Goal: Connect with others: Ask a question

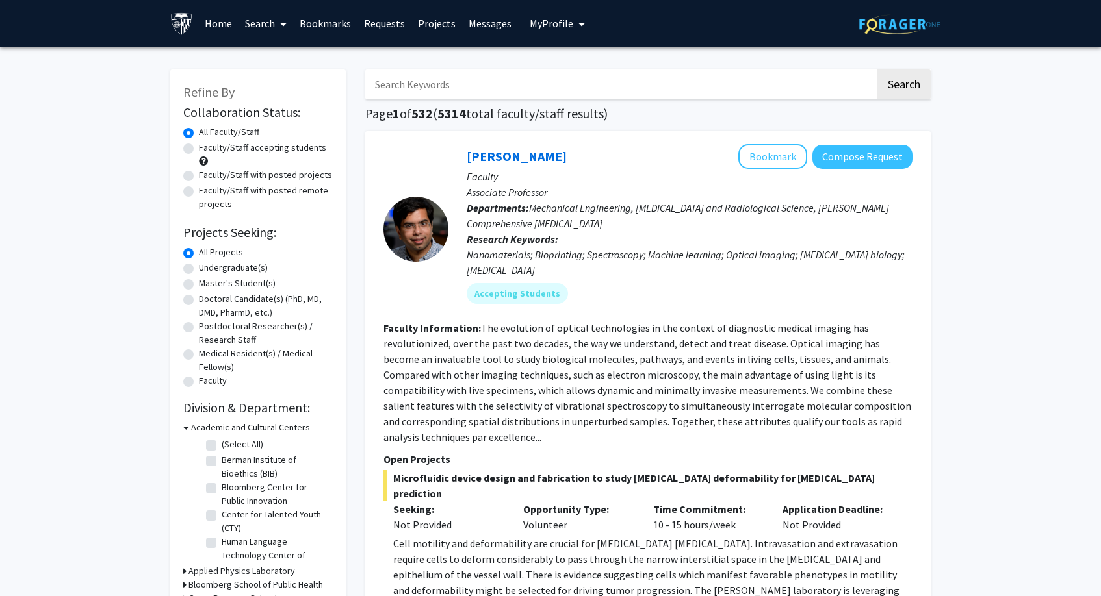
click at [470, 87] on input "Search Keywords" at bounding box center [620, 85] width 510 height 30
click at [903, 86] on button "Search" at bounding box center [903, 85] width 53 height 30
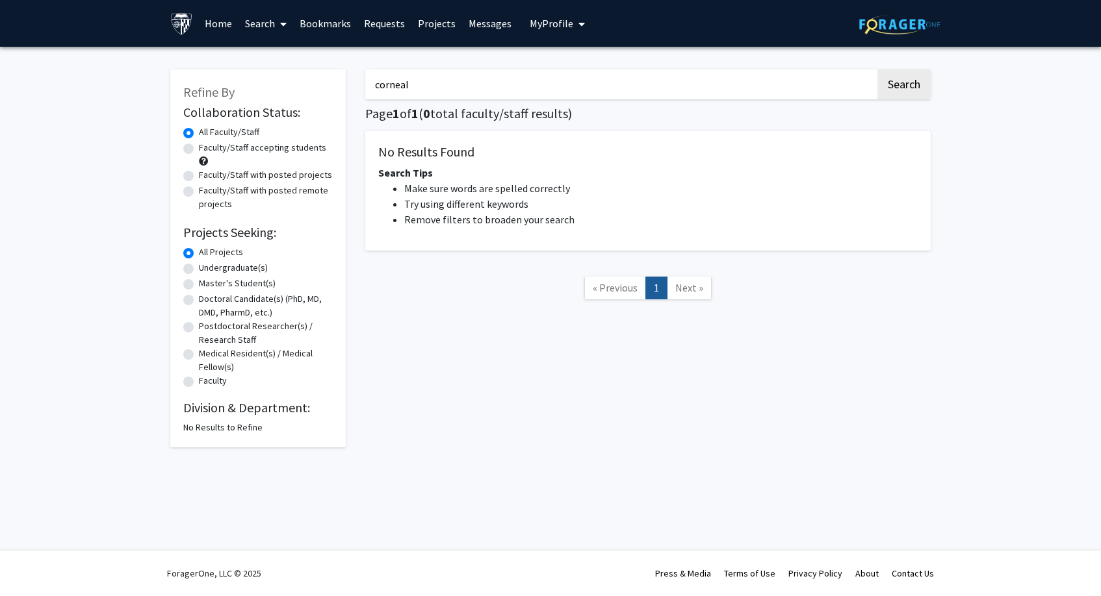
type input "corneal"
click at [903, 86] on button "Search" at bounding box center [903, 85] width 53 height 30
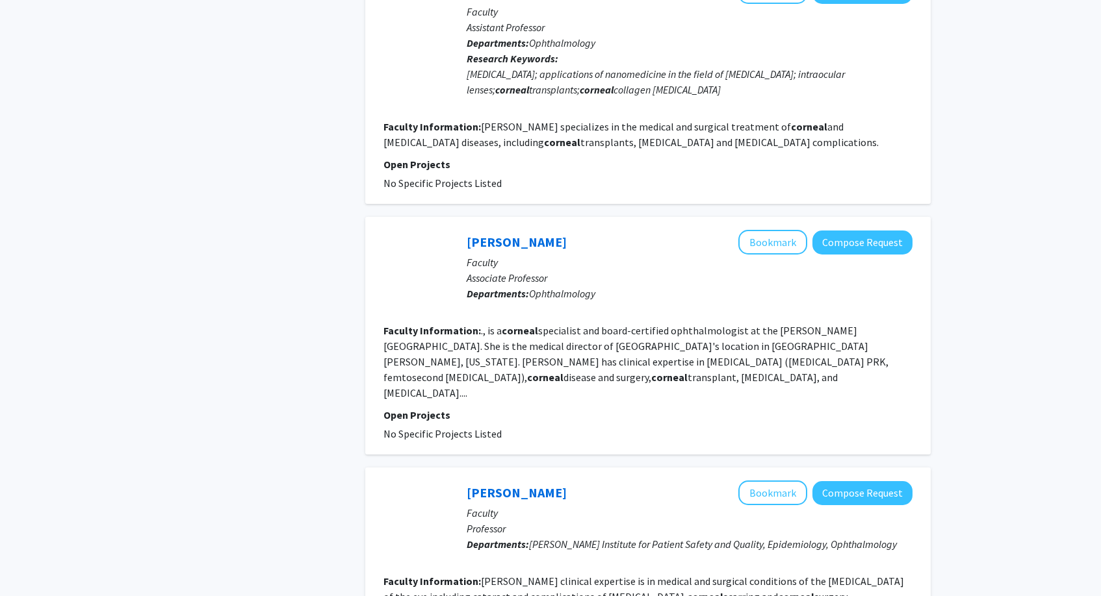
scroll to position [1292, 0]
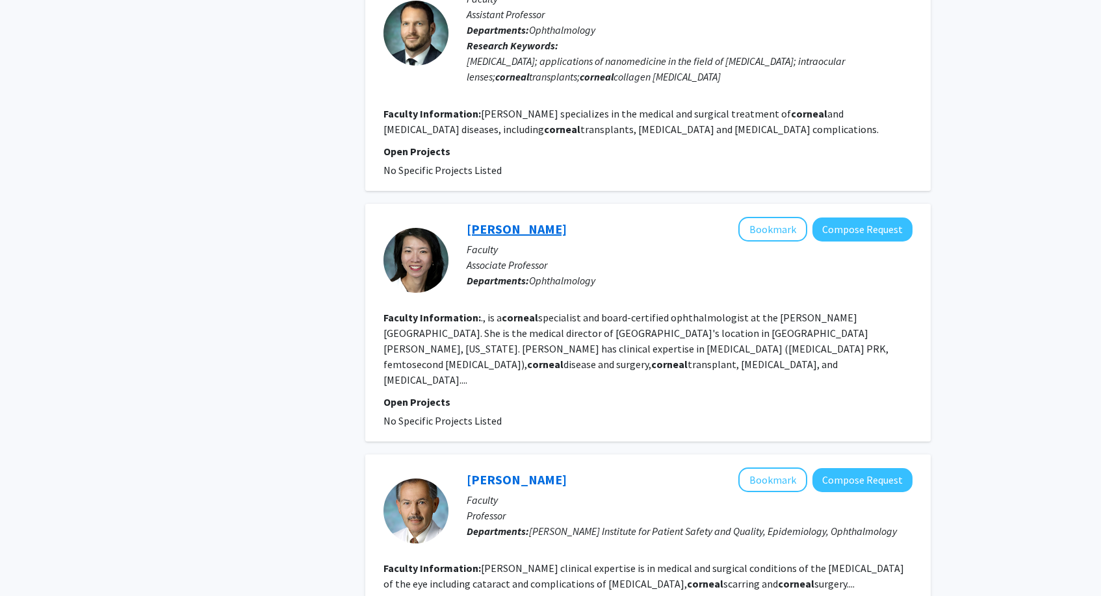
click at [504, 221] on link "[PERSON_NAME]" at bounding box center [516, 229] width 100 height 16
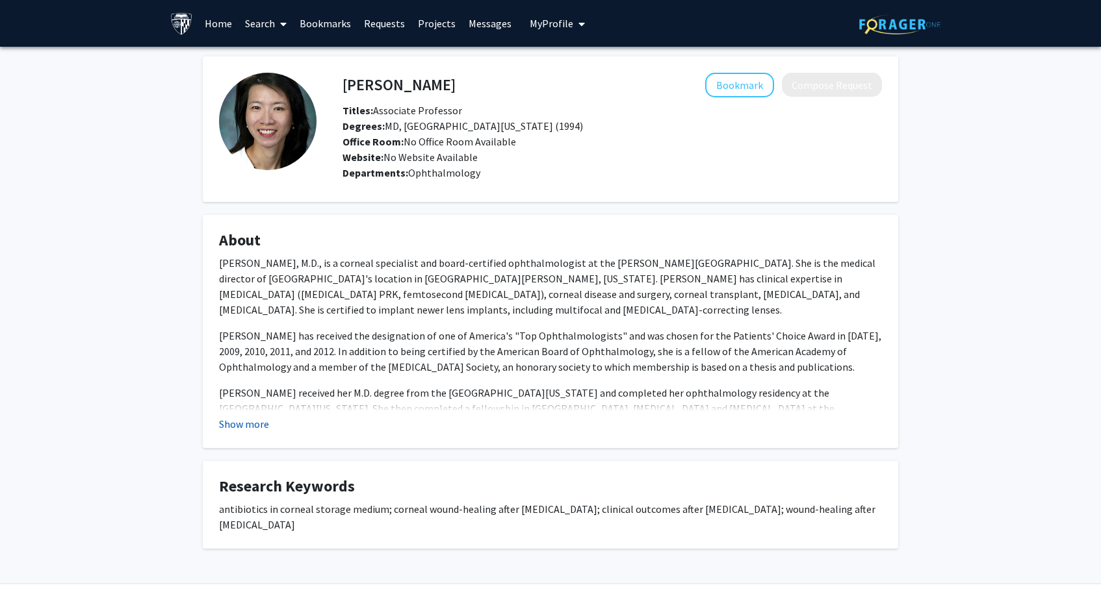
click at [248, 425] on button "Show more" at bounding box center [244, 424] width 50 height 16
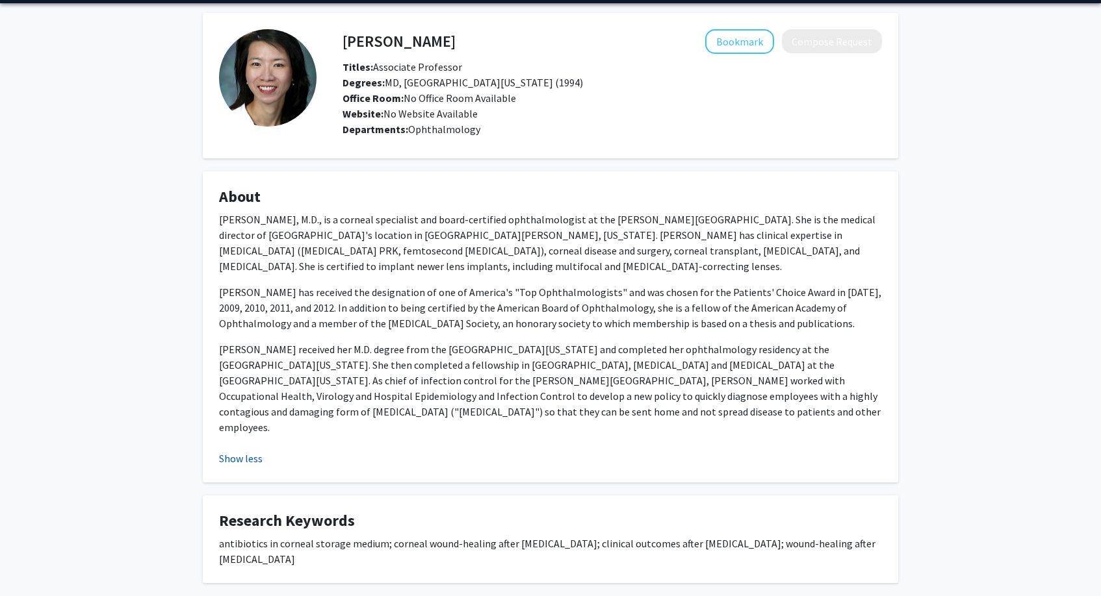
scroll to position [53, 0]
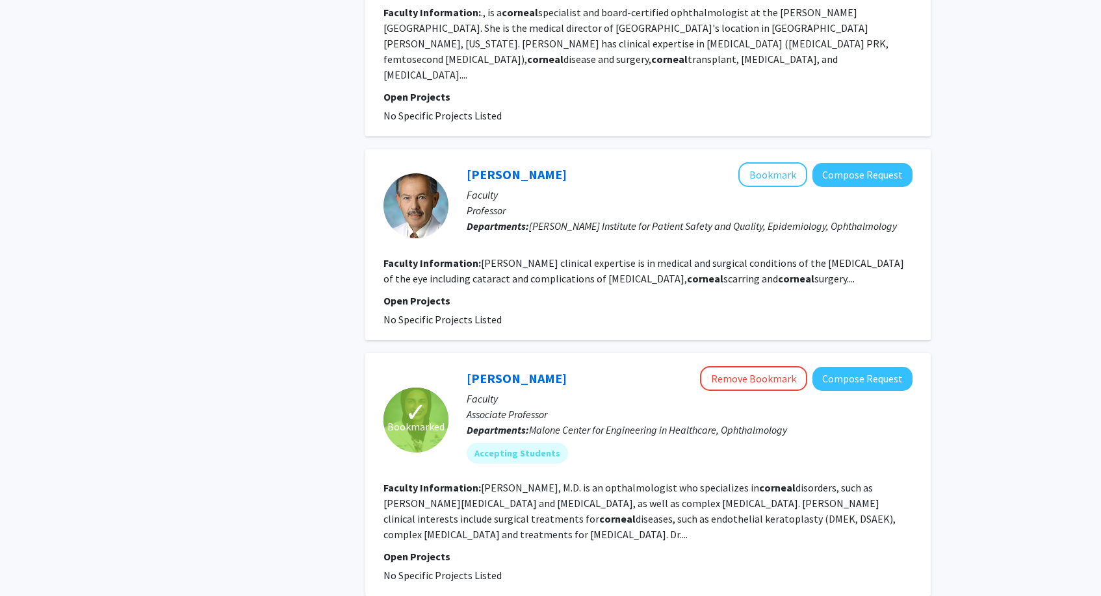
scroll to position [1641, 0]
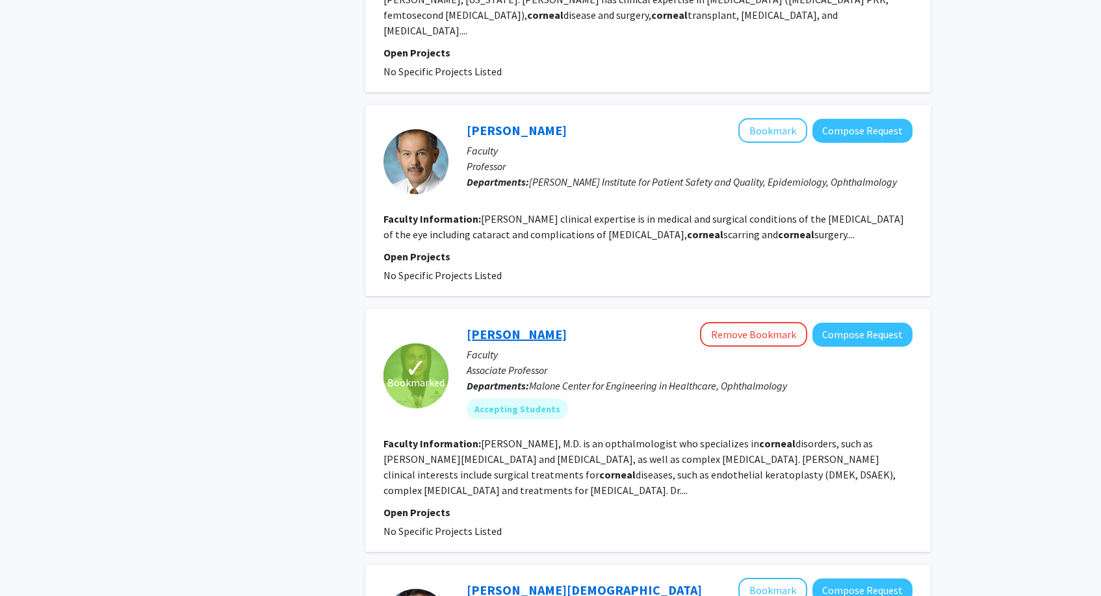
click at [526, 326] on link "[PERSON_NAME]" at bounding box center [516, 334] width 100 height 16
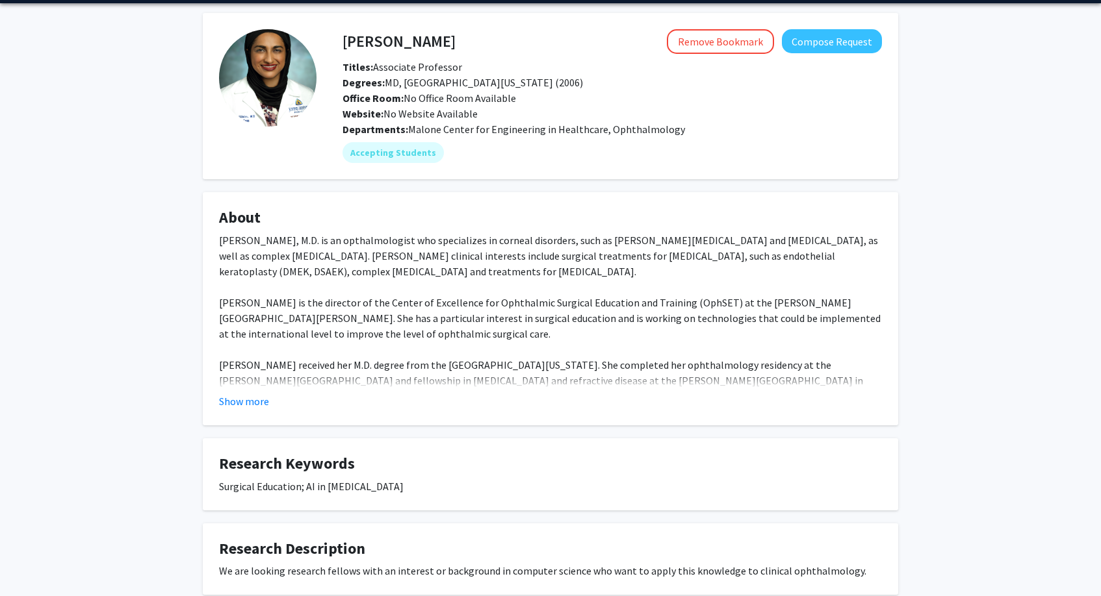
scroll to position [61, 0]
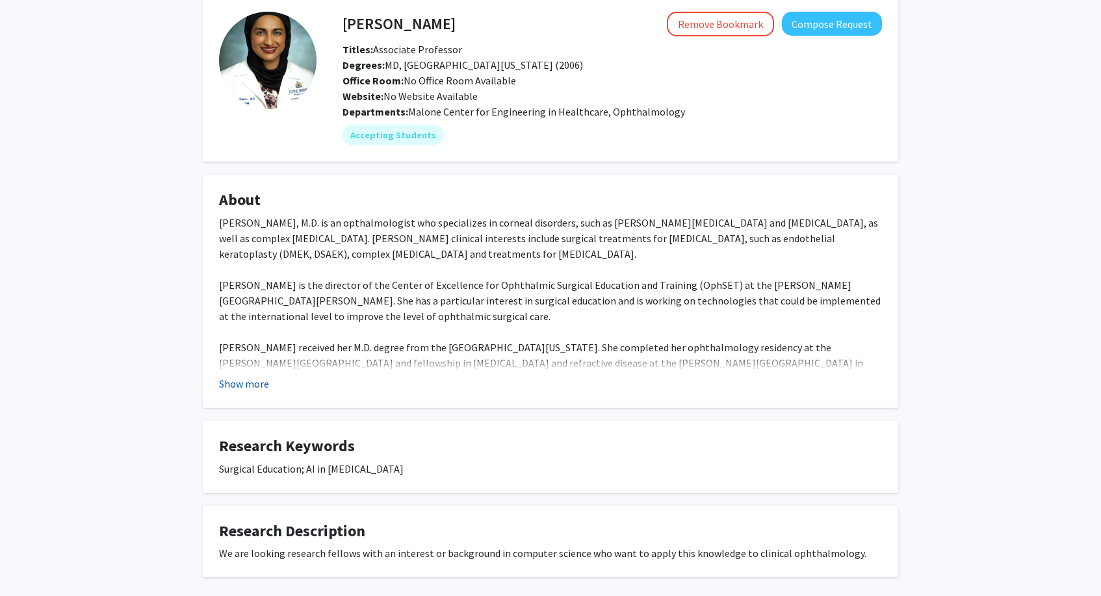
click at [254, 387] on button "Show more" at bounding box center [244, 384] width 50 height 16
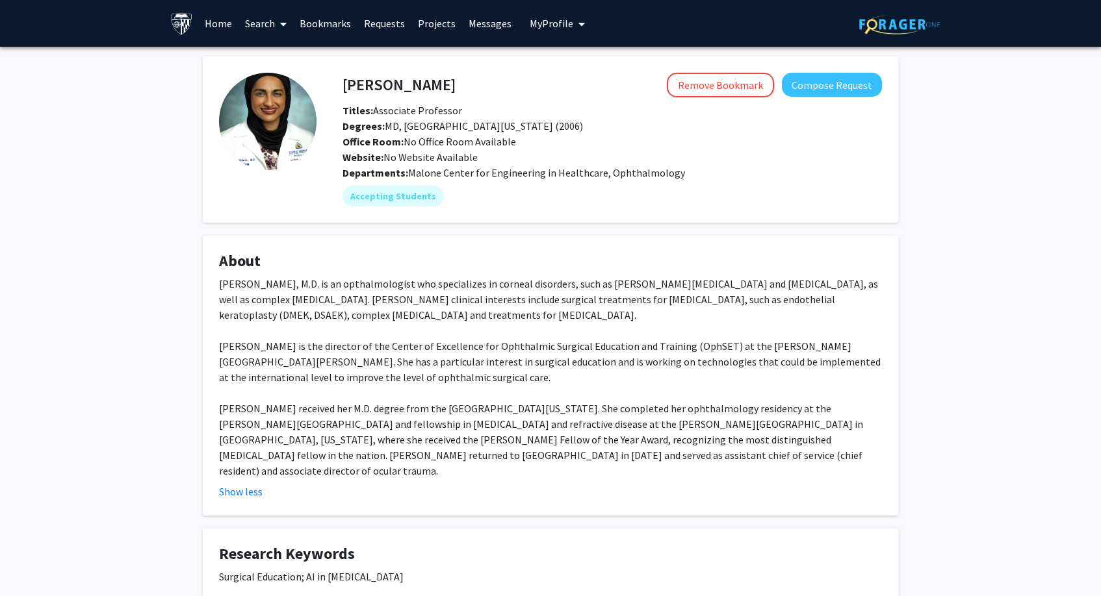
scroll to position [0, 0]
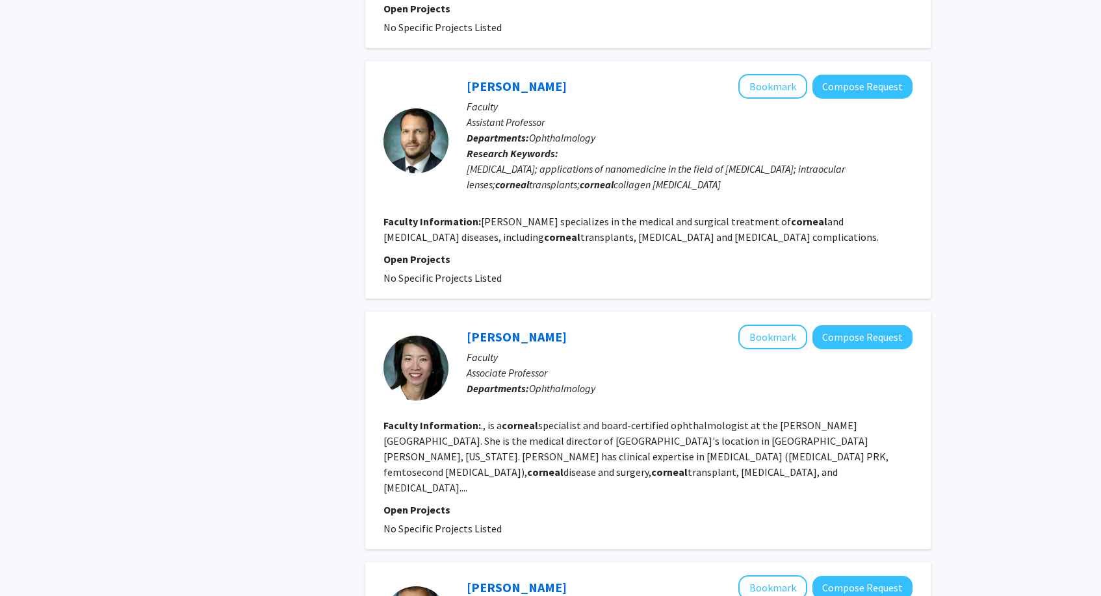
scroll to position [1185, 0]
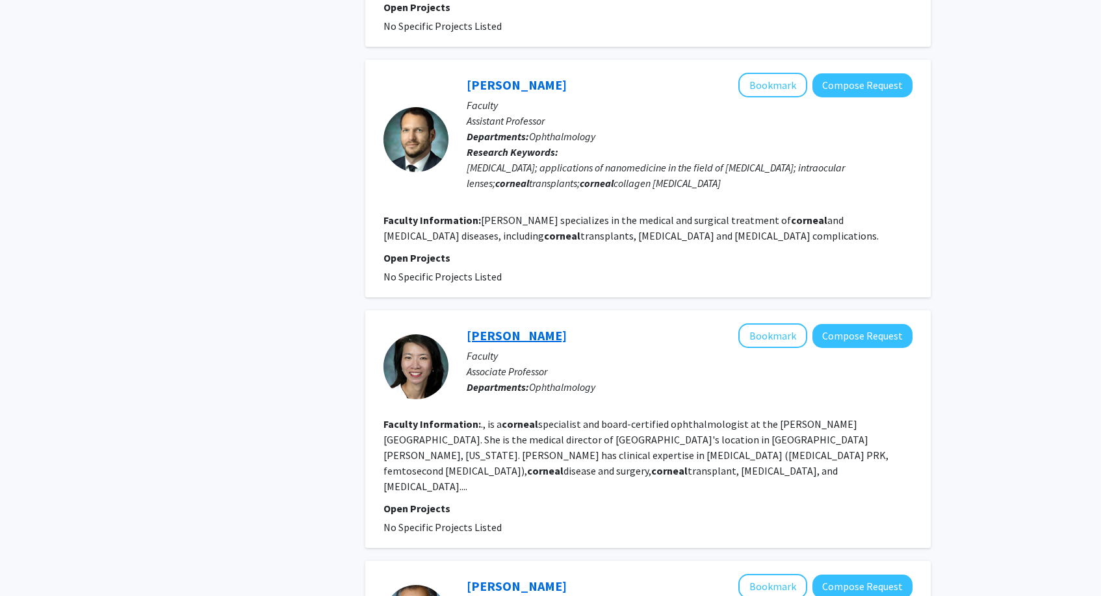
click at [483, 327] on link "[PERSON_NAME]" at bounding box center [516, 335] width 100 height 16
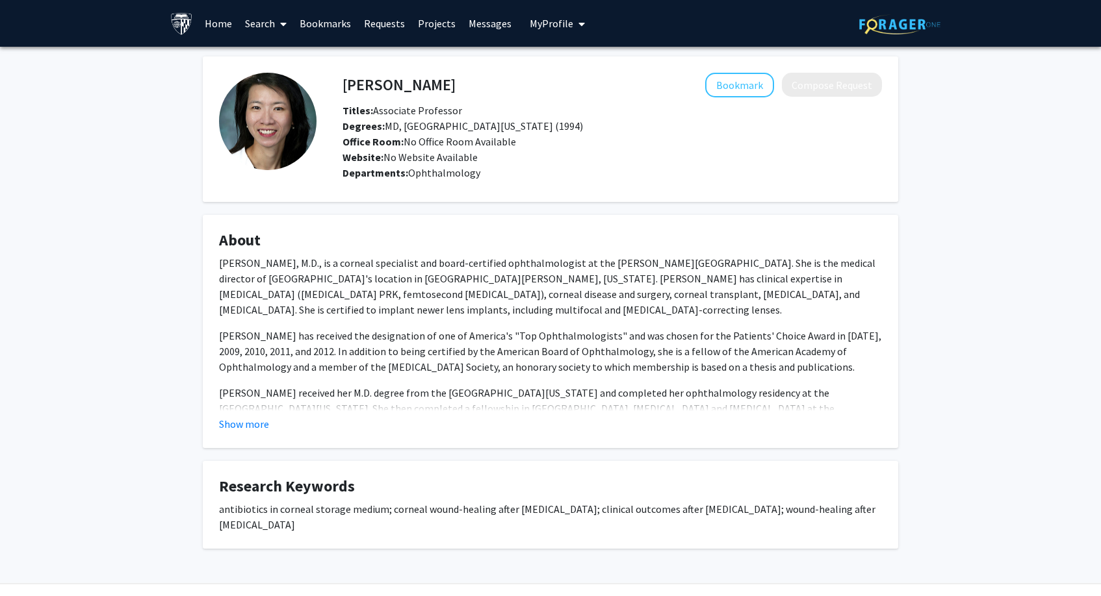
click at [248, 438] on fg-card "About [PERSON_NAME], M.D., is a corneal specialist and board-certified ophthalm…" at bounding box center [550, 331] width 695 height 233
click at [248, 431] on button "Show more" at bounding box center [244, 424] width 50 height 16
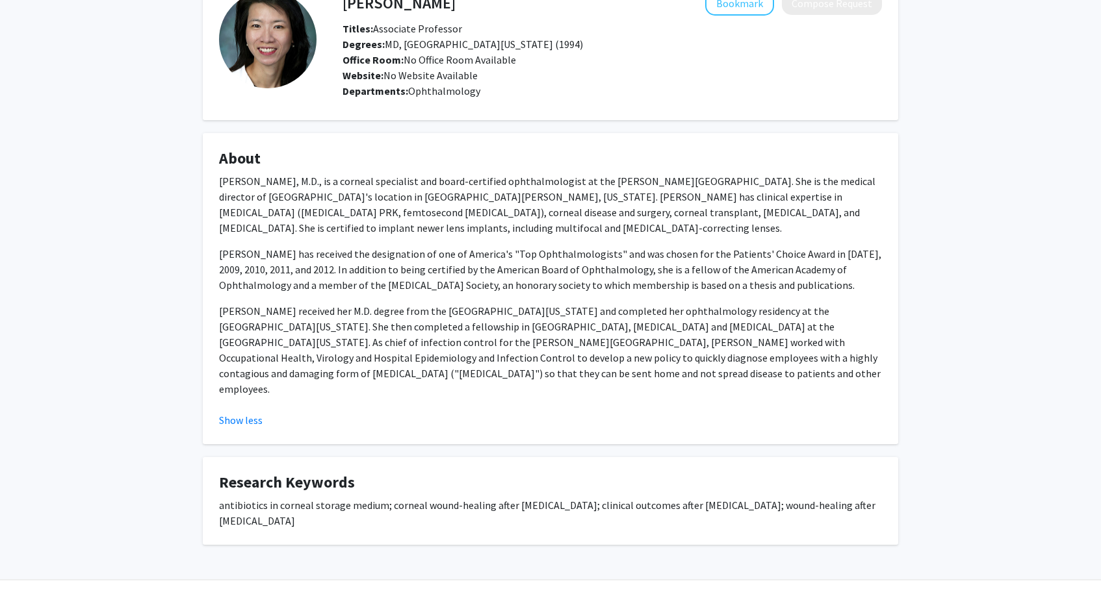
scroll to position [81, 0]
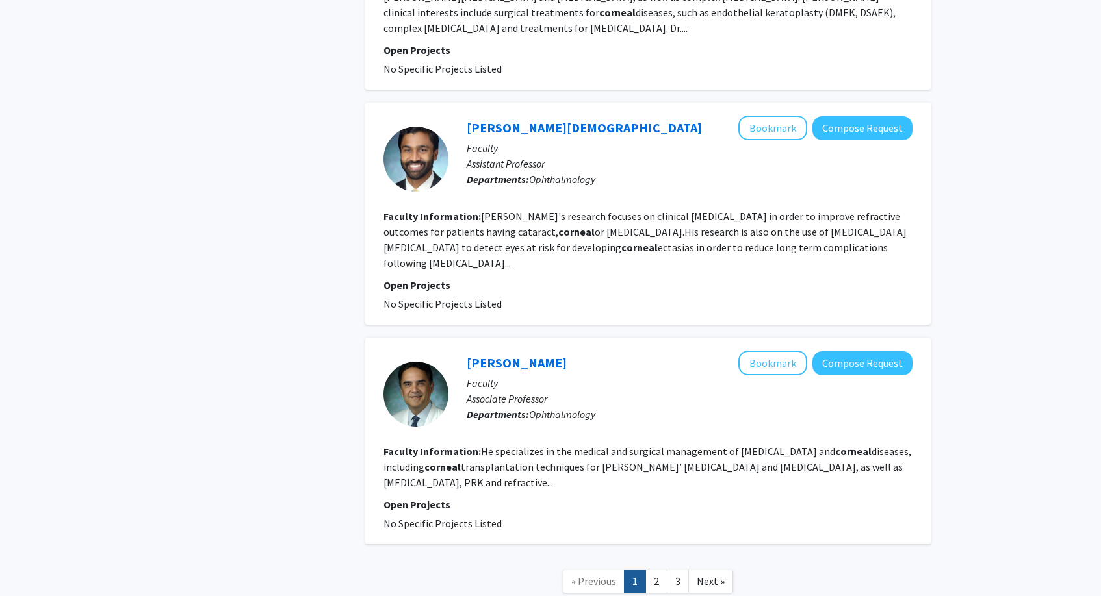
scroll to position [2103, 0]
click at [541, 355] on link "[PERSON_NAME]" at bounding box center [516, 363] width 100 height 16
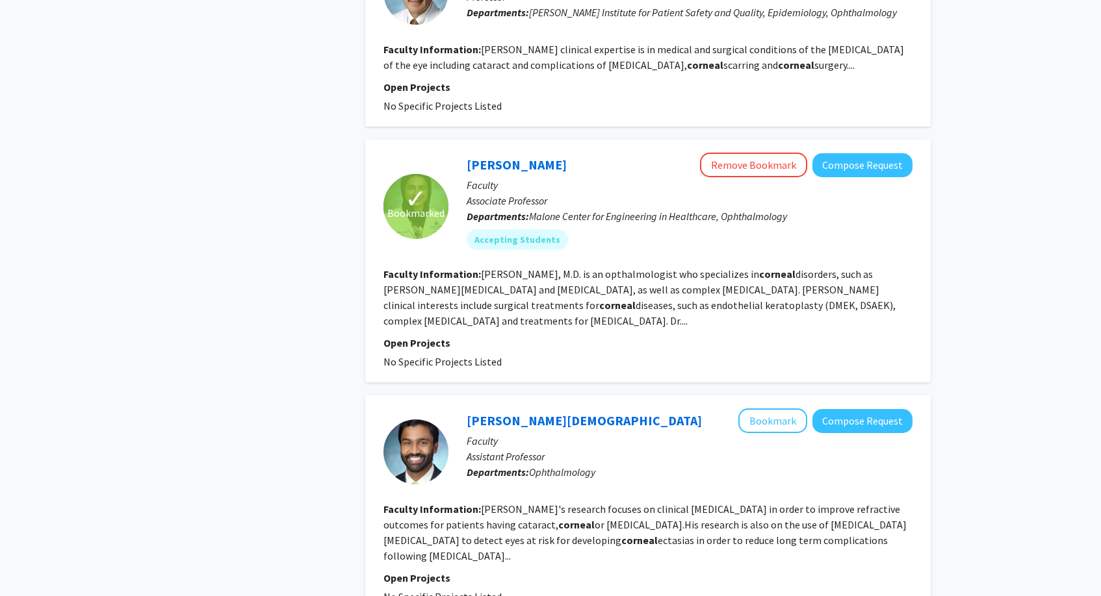
scroll to position [1811, 0]
click at [489, 412] on link "[PERSON_NAME][DEMOGRAPHIC_DATA]" at bounding box center [583, 420] width 235 height 16
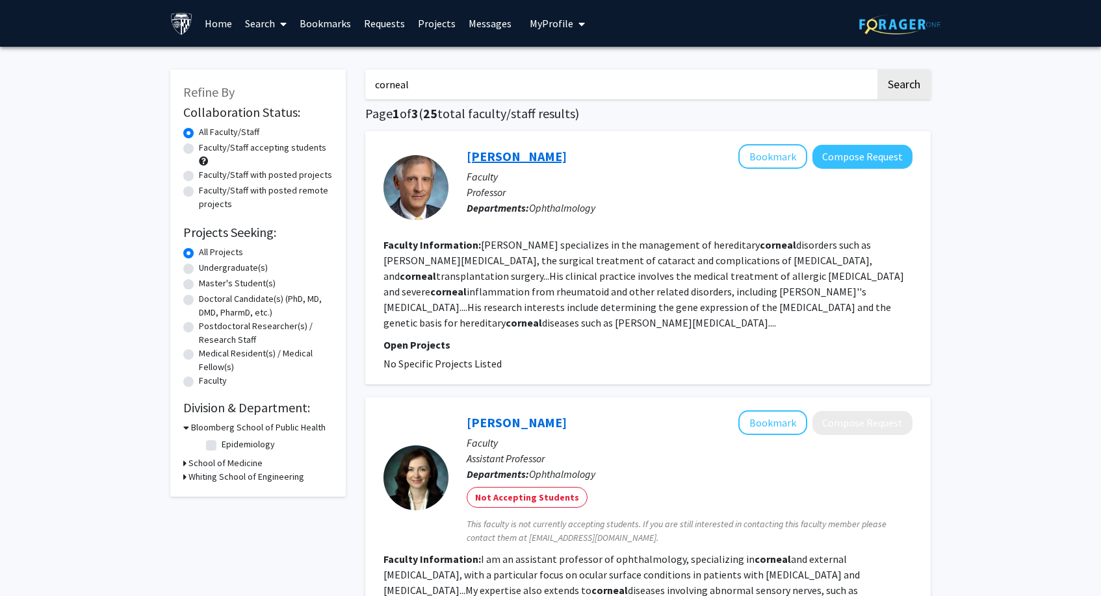
click at [513, 157] on link "[PERSON_NAME]" at bounding box center [516, 156] width 100 height 16
click at [429, 88] on input "corneal" at bounding box center [620, 85] width 510 height 30
type input "c"
type input "retina"
click at [888, 85] on button "Search" at bounding box center [903, 85] width 53 height 30
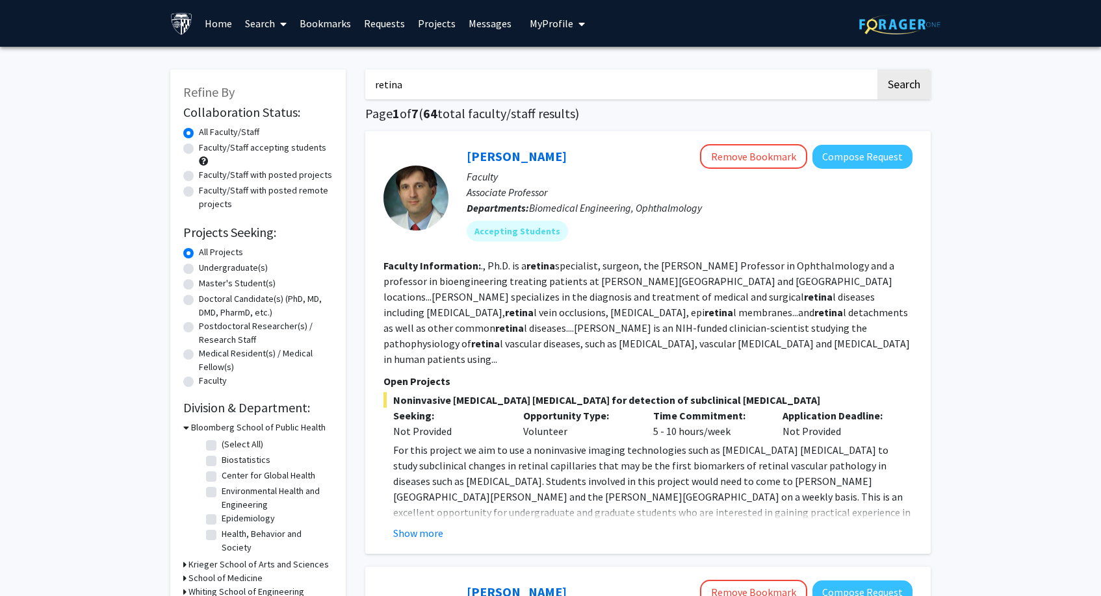
click at [485, 25] on link "Messages" at bounding box center [490, 23] width 56 height 45
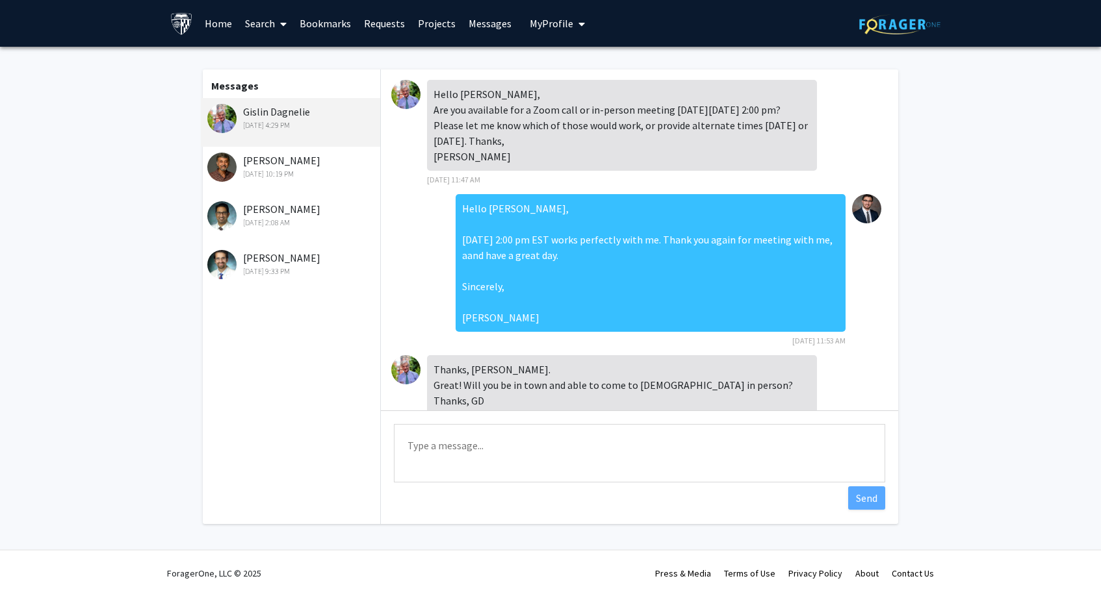
scroll to position [371, 0]
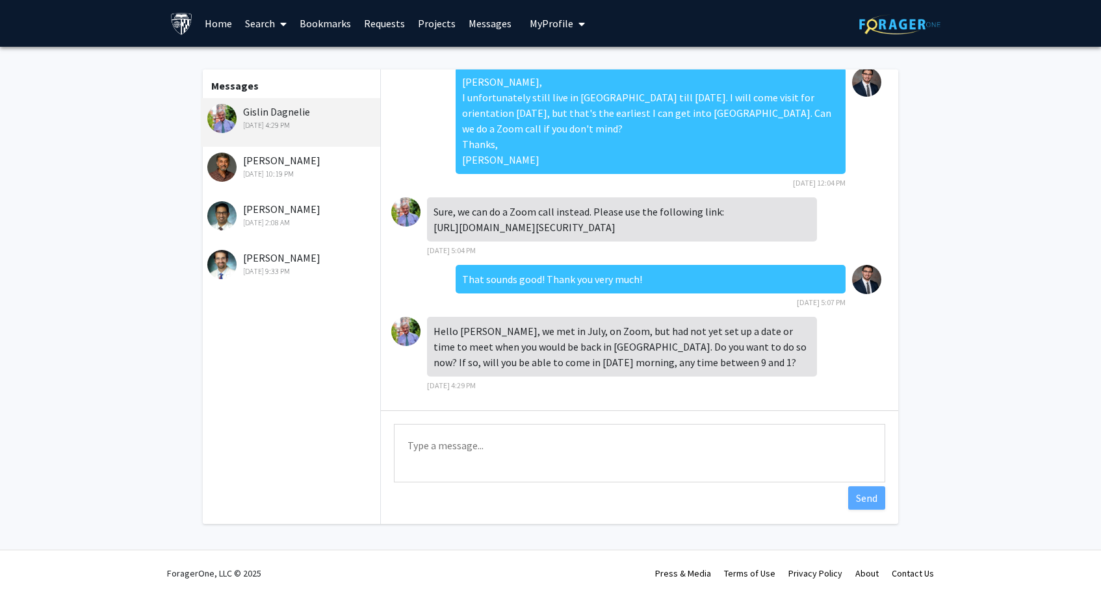
click at [315, 223] on div "[DATE] 2:08 AM" at bounding box center [292, 223] width 170 height 12
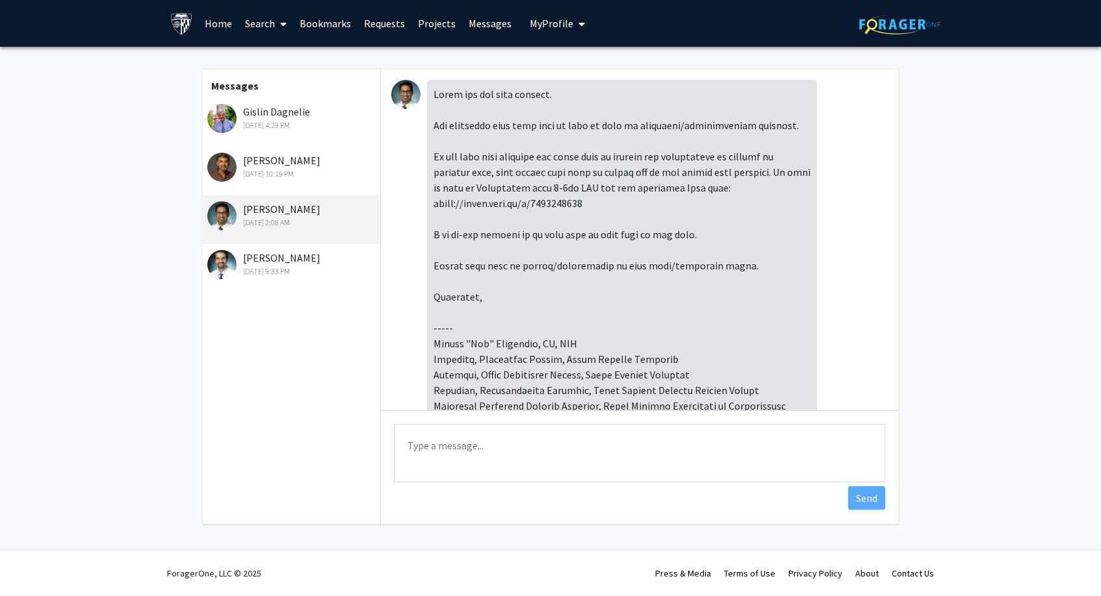
scroll to position [392, 0]
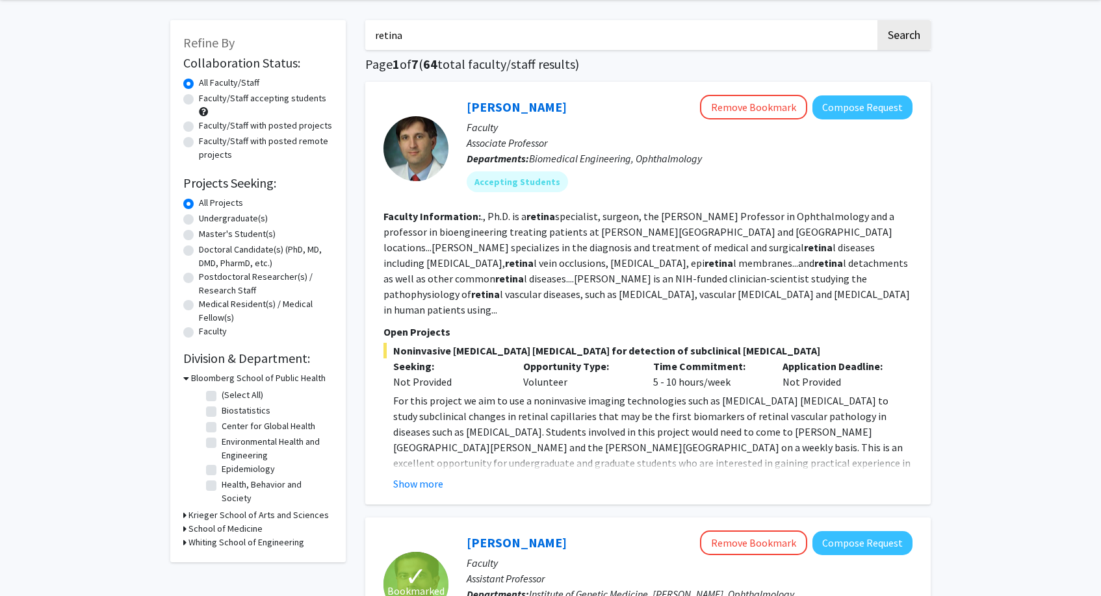
scroll to position [51, 0]
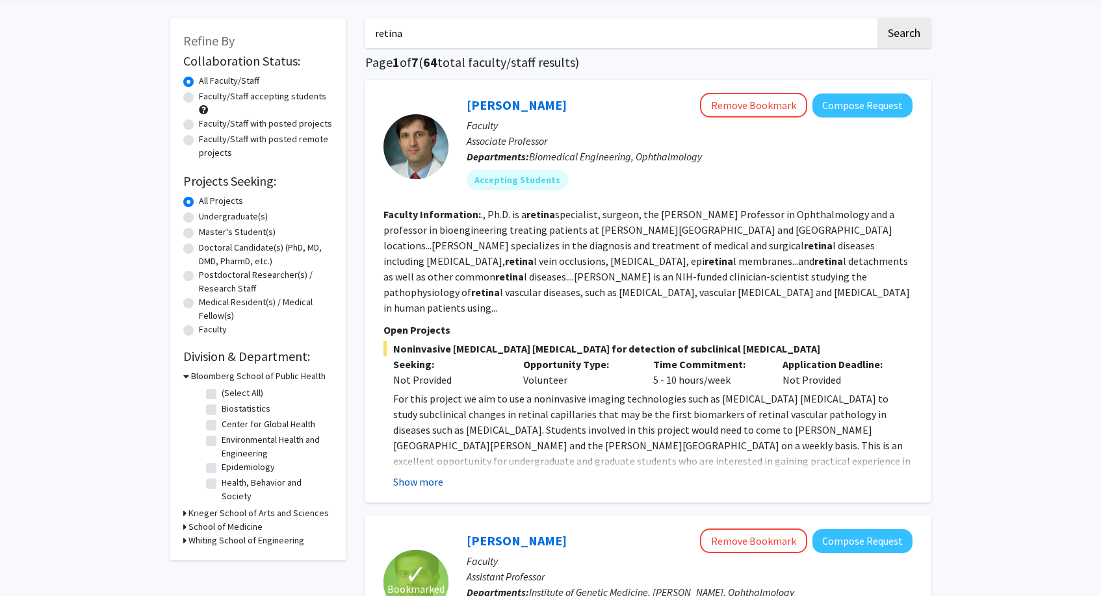
click at [427, 474] on button "Show more" at bounding box center [418, 482] width 50 height 16
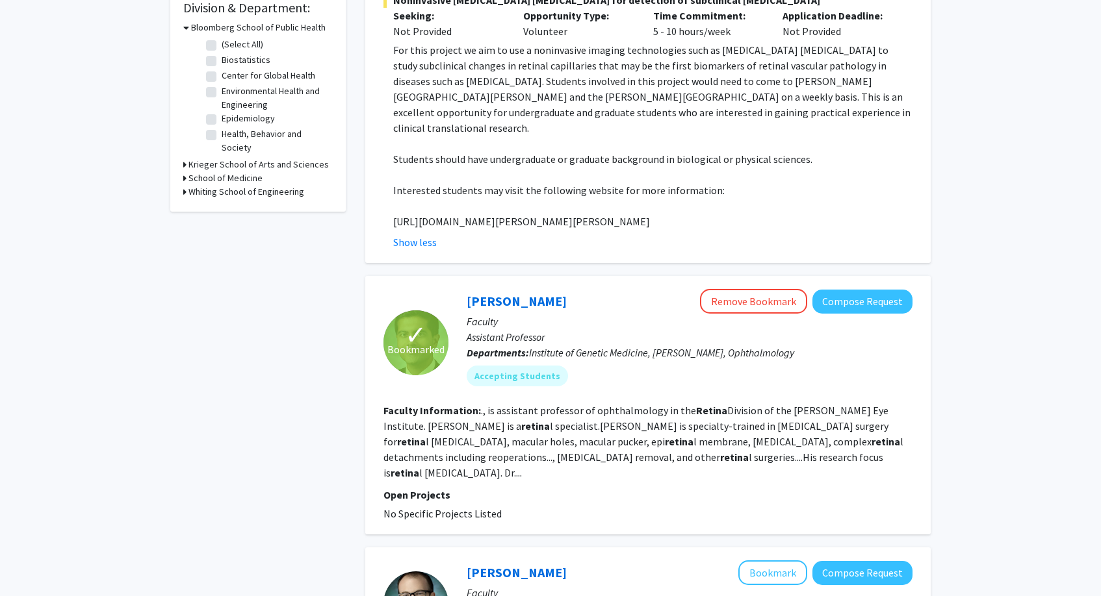
scroll to position [74, 0]
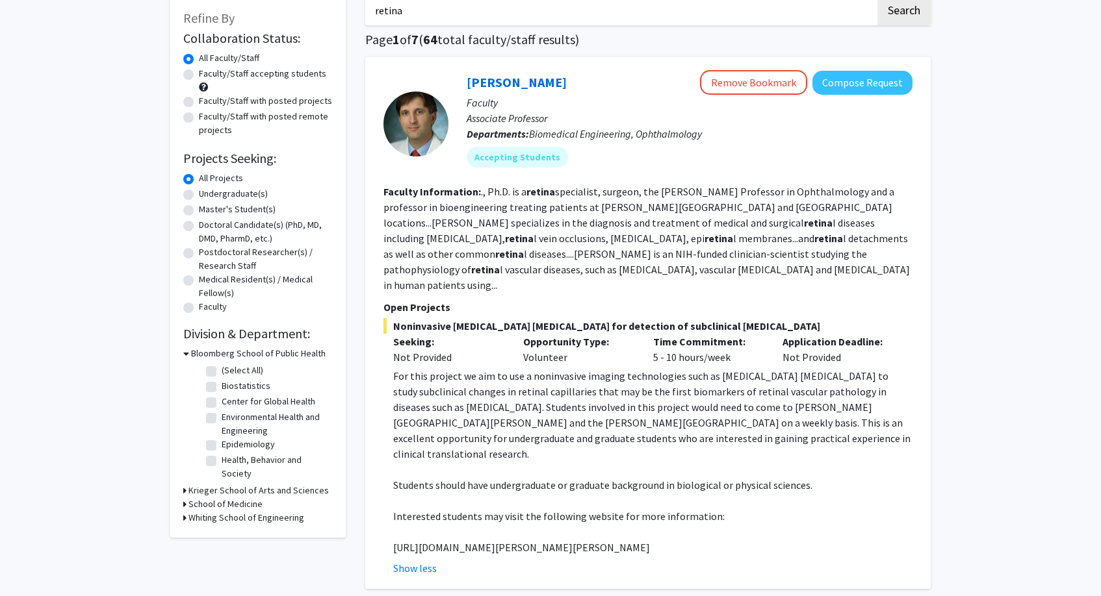
click at [637, 1] on input "retina" at bounding box center [620, 10] width 510 height 30
click at [531, 84] on link "[PERSON_NAME]" at bounding box center [516, 82] width 100 height 16
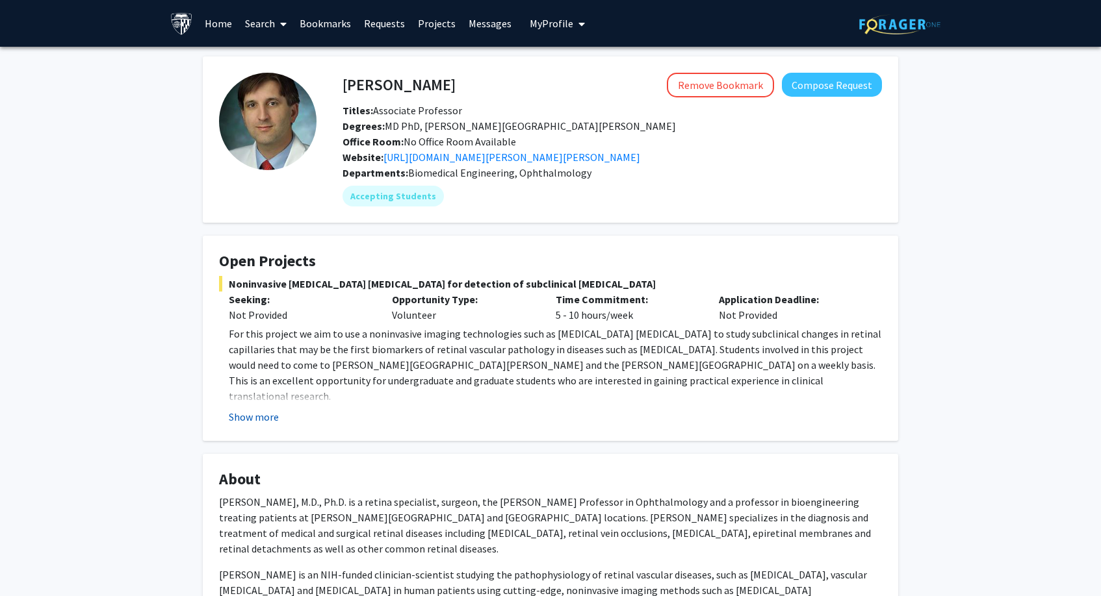
click at [270, 413] on button "Show more" at bounding box center [254, 417] width 50 height 16
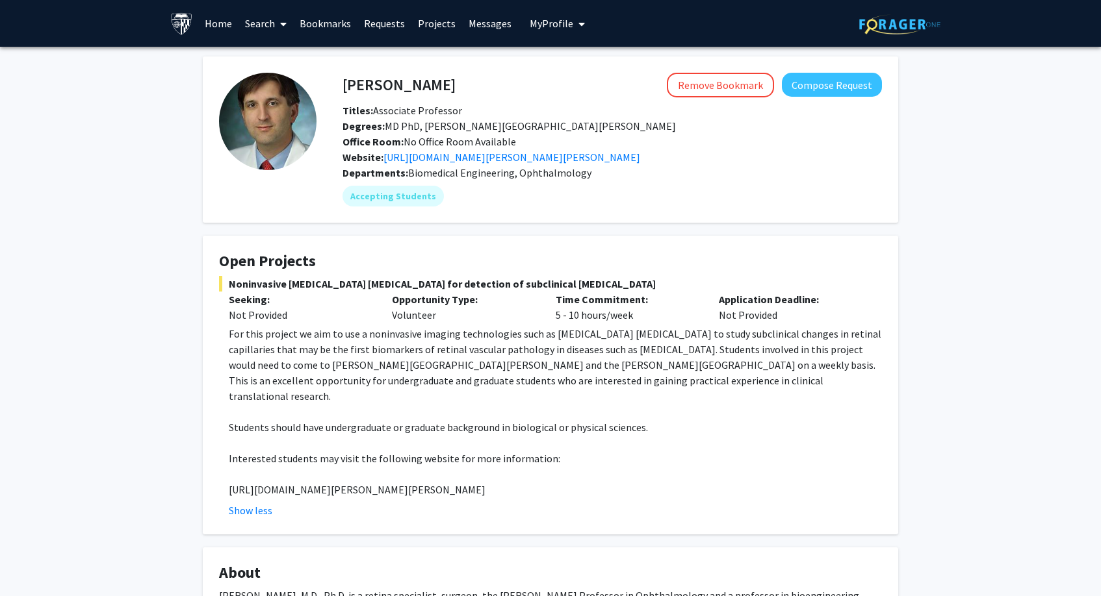
drag, startPoint x: 549, startPoint y: 476, endPoint x: 431, endPoint y: 476, distance: 118.2
click at [431, 482] on p "[URL][DOMAIN_NAME][PERSON_NAME][PERSON_NAME]" at bounding box center [555, 490] width 653 height 16
click at [860, 89] on button "Compose Request" at bounding box center [832, 85] width 100 height 24
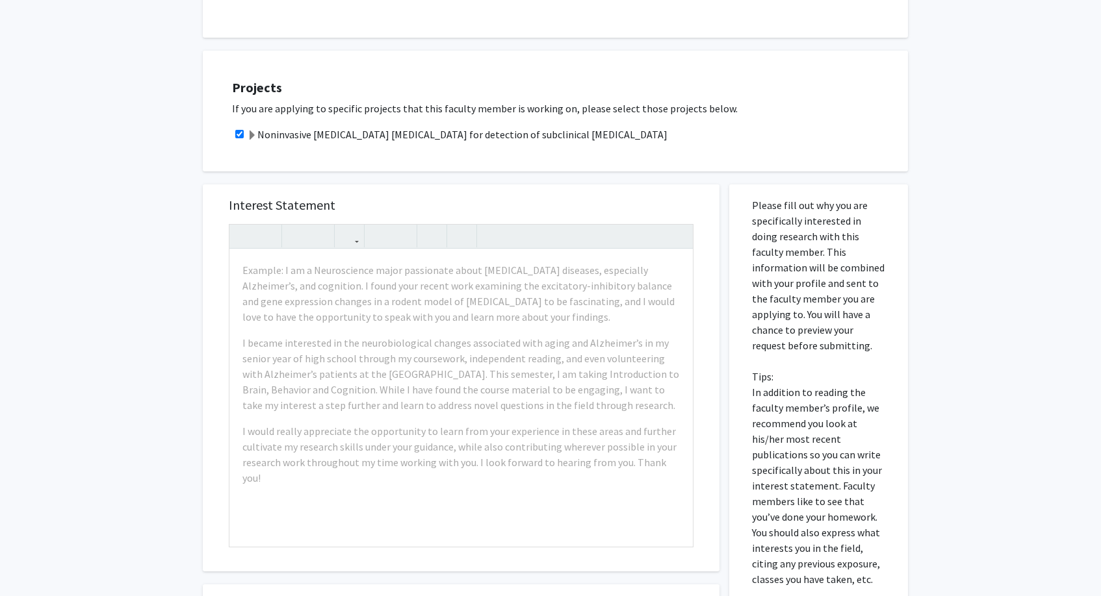
scroll to position [671, 0]
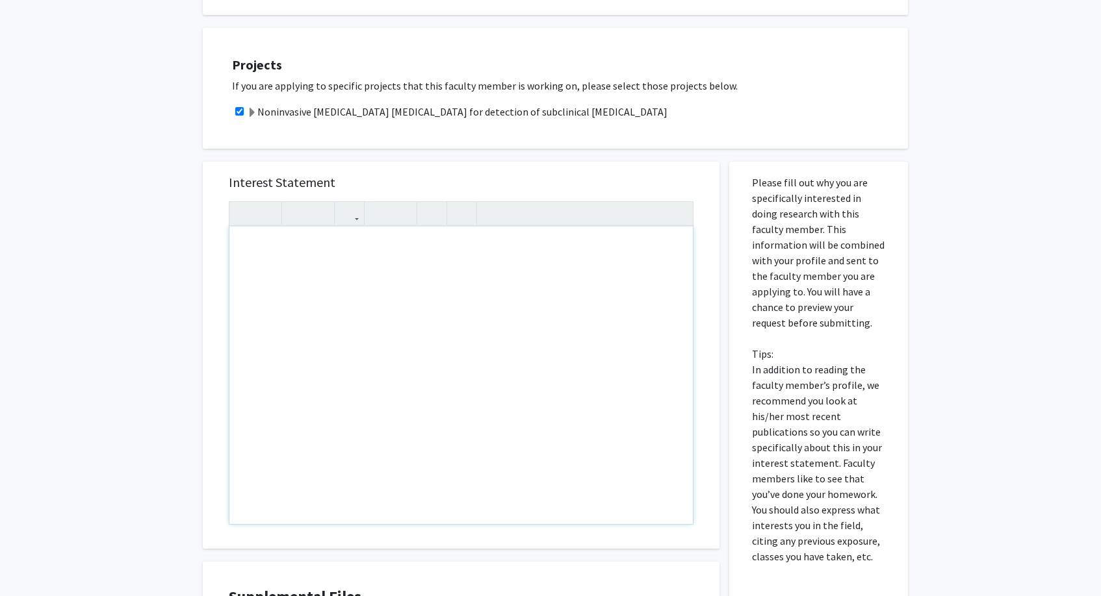
click at [505, 235] on div "Note to users with screen readers: Please press Alt+0 or Option+0 to deactivate…" at bounding box center [460, 376] width 463 height 298
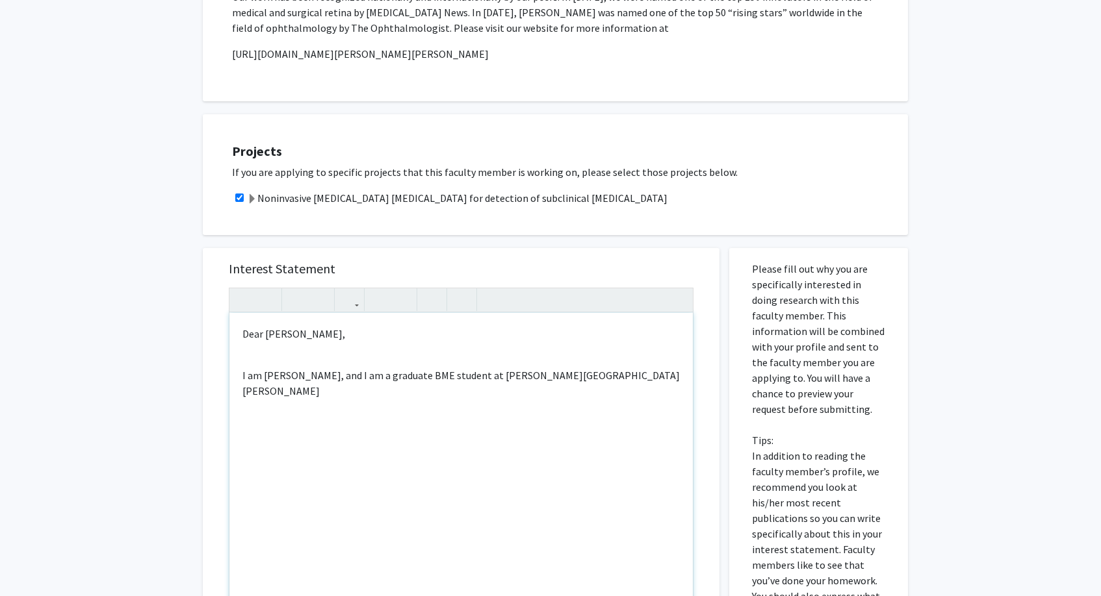
scroll to position [586, 0]
click at [452, 376] on p "I am [PERSON_NAME], and I am a graduate BME student at [PERSON_NAME][GEOGRAPHIC…" at bounding box center [460, 381] width 437 height 31
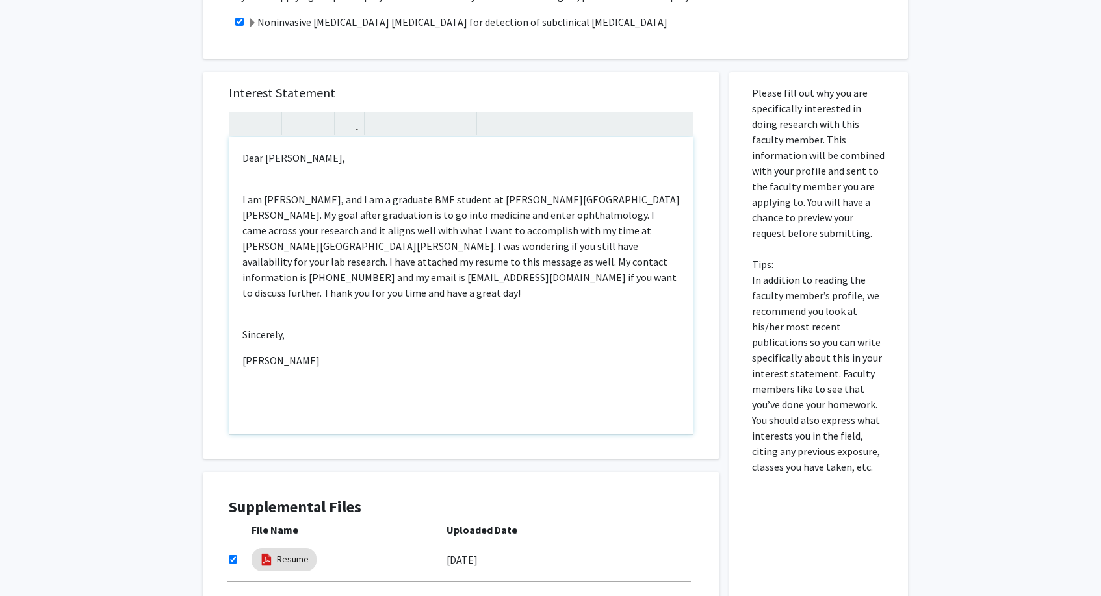
scroll to position [774, 0]
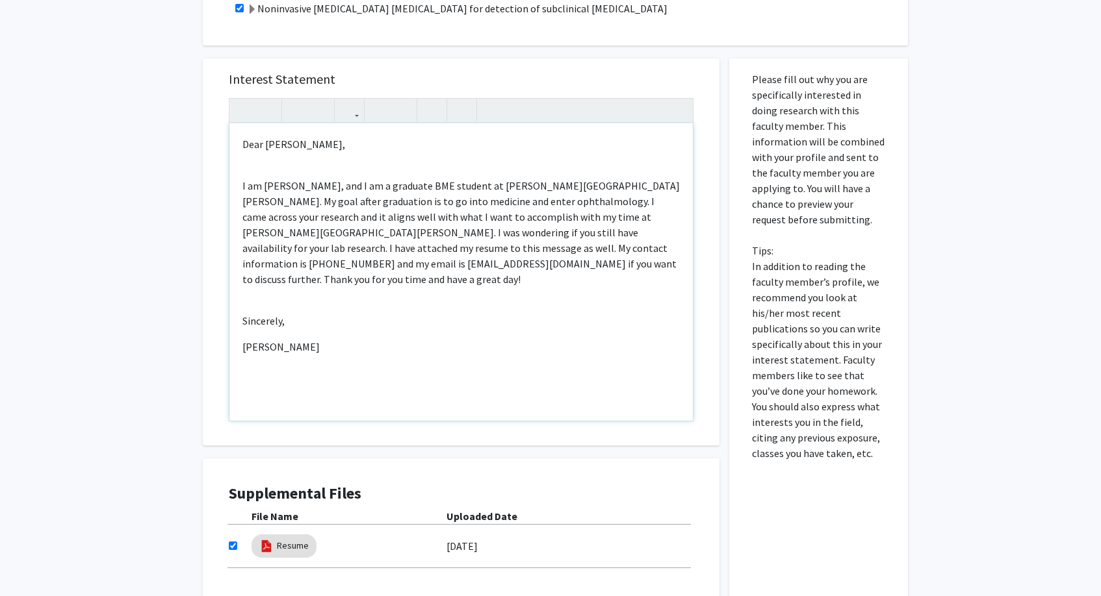
copy div "Dear [PERSON_NAME], I am [PERSON_NAME], and I am a graduate BME student at [PER…"
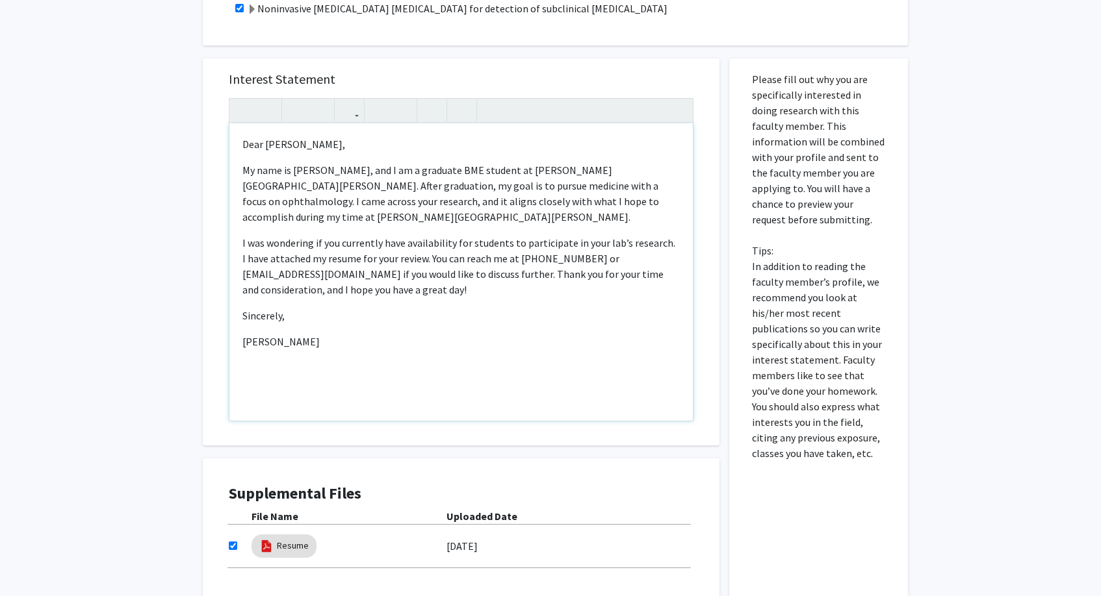
click at [507, 235] on p "I was wondering if you currently have availability for students to participate …" at bounding box center [460, 266] width 437 height 62
type textarea "<p>Dear [PERSON_NAME],</p><p>My name is [PERSON_NAME], and I am a graduate BME …"
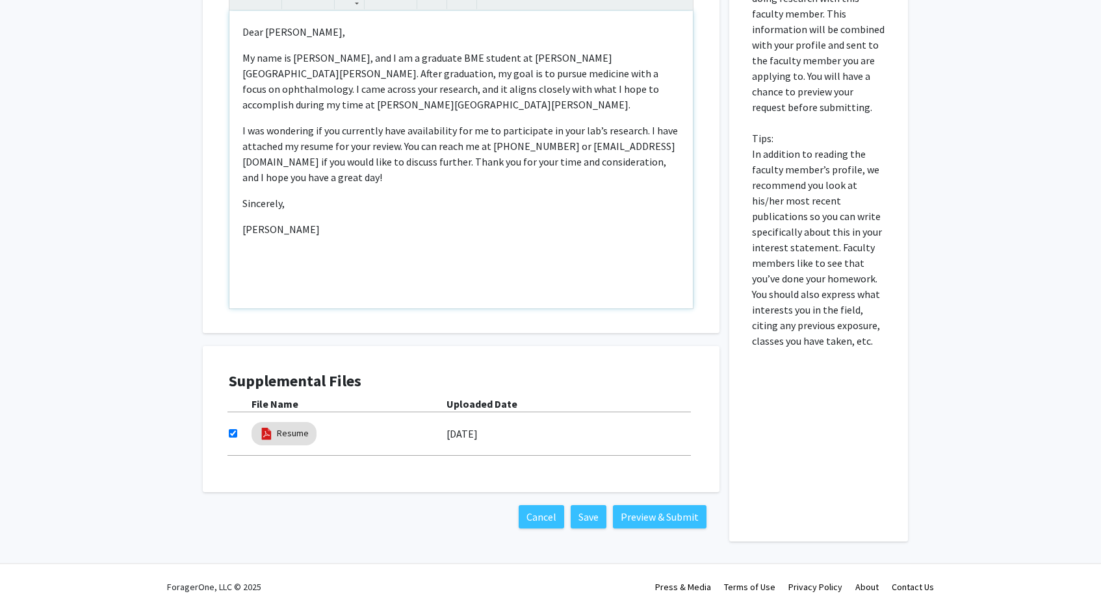
scroll to position [886, 0]
click at [646, 506] on button "Preview & Submit" at bounding box center [660, 517] width 94 height 23
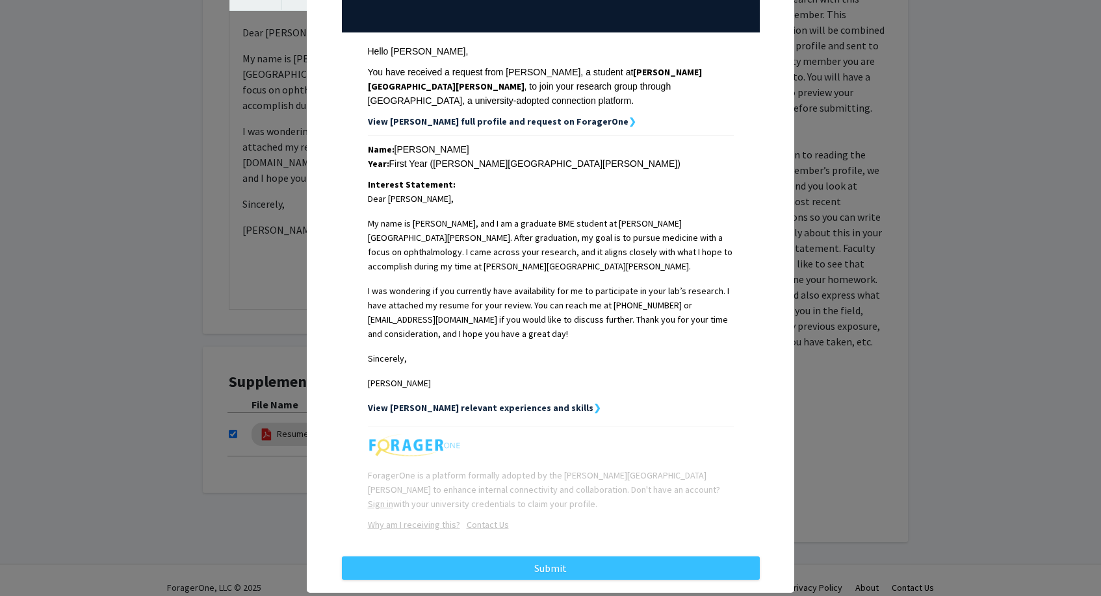
scroll to position [163, 0]
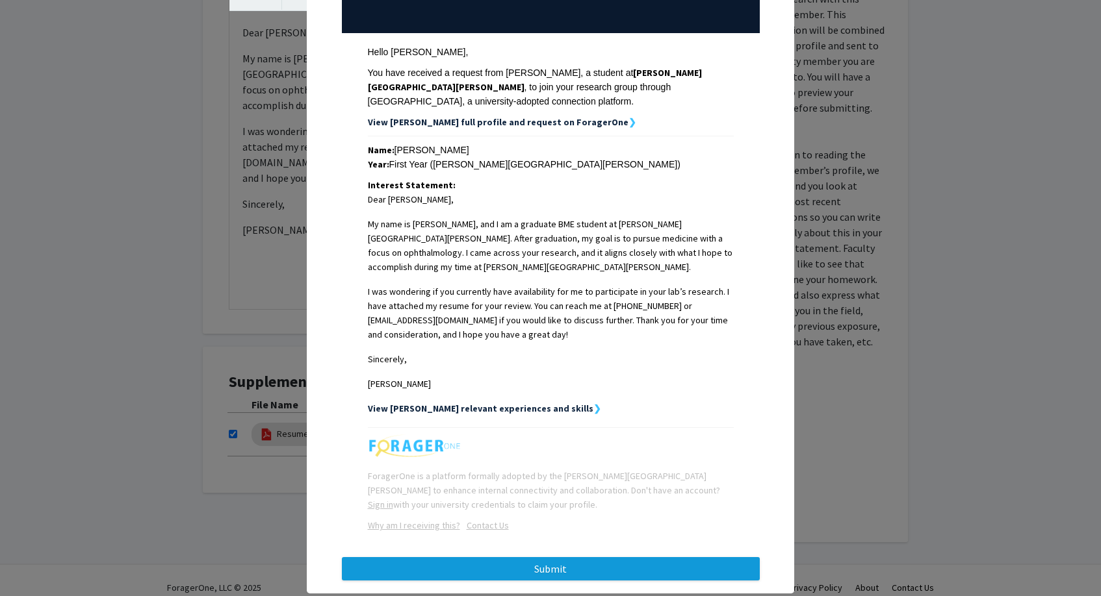
click at [599, 557] on button "Submit" at bounding box center [551, 568] width 418 height 23
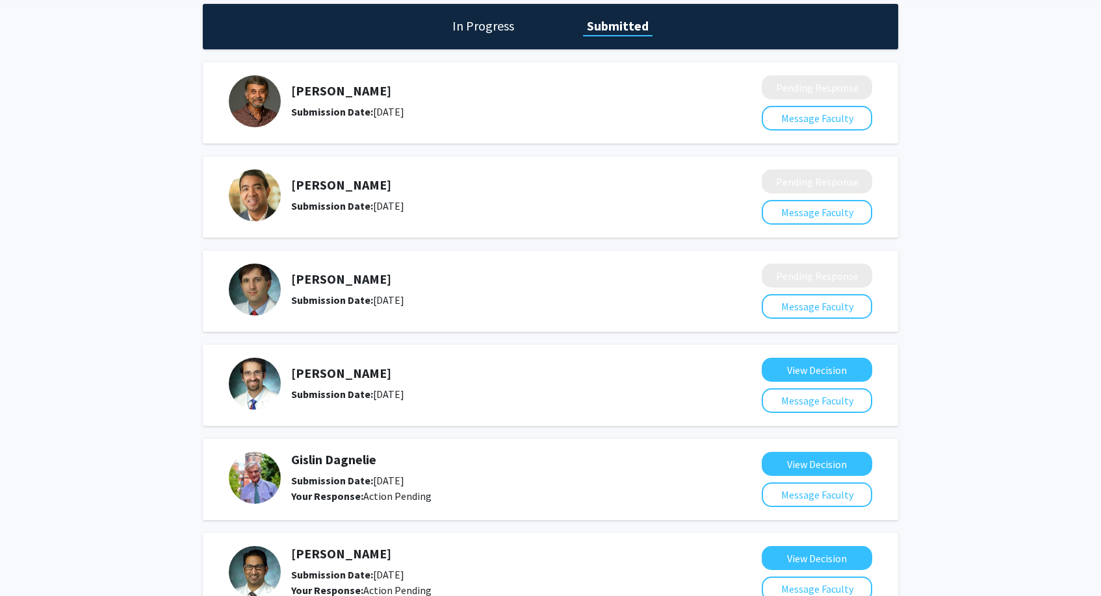
scroll to position [51, 0]
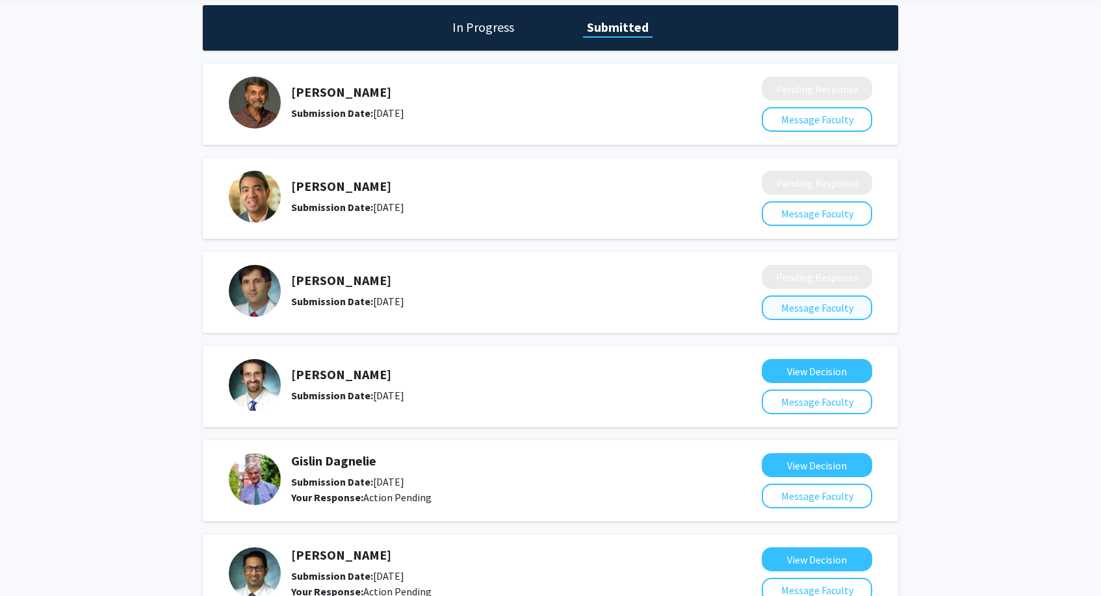
click at [771, 311] on button "Message Faculty" at bounding box center [816, 308] width 110 height 25
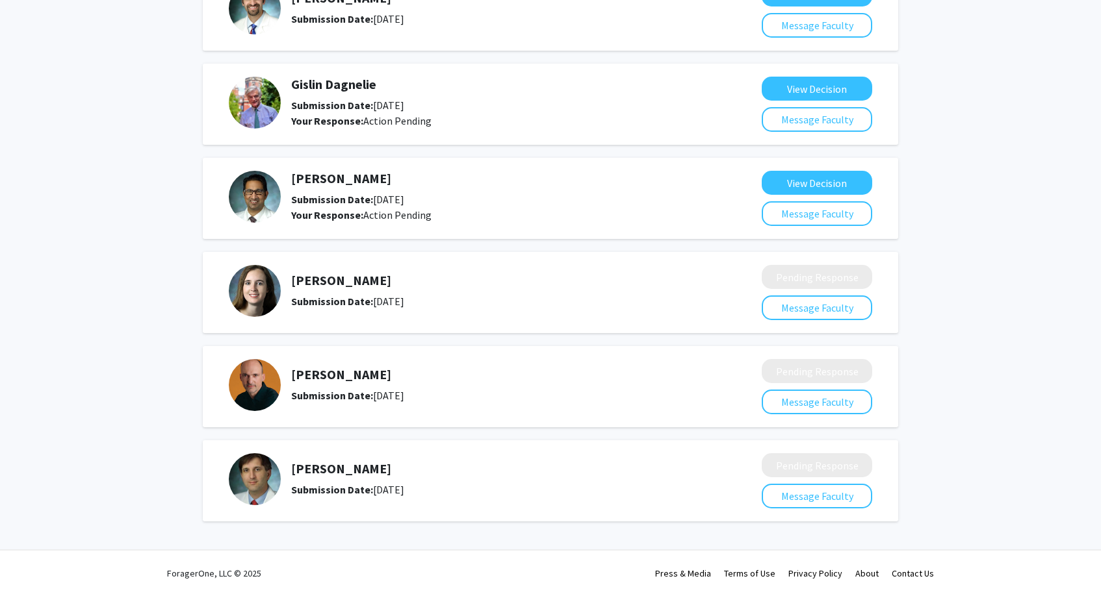
scroll to position [430, 0]
